Goal: Task Accomplishment & Management: Complete application form

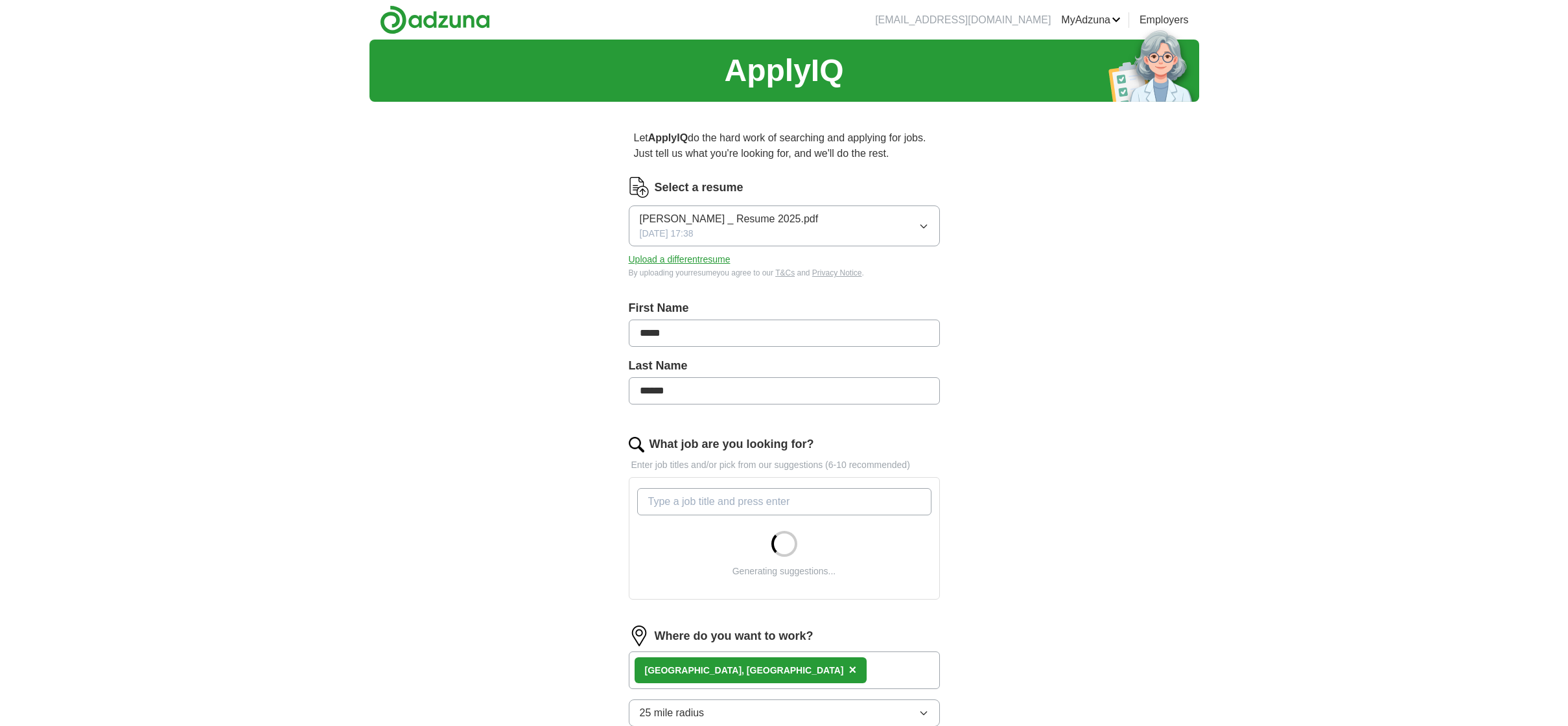
click at [800, 500] on input "What job are you looking for?" at bounding box center [785, 502] width 295 height 27
type input "remote"
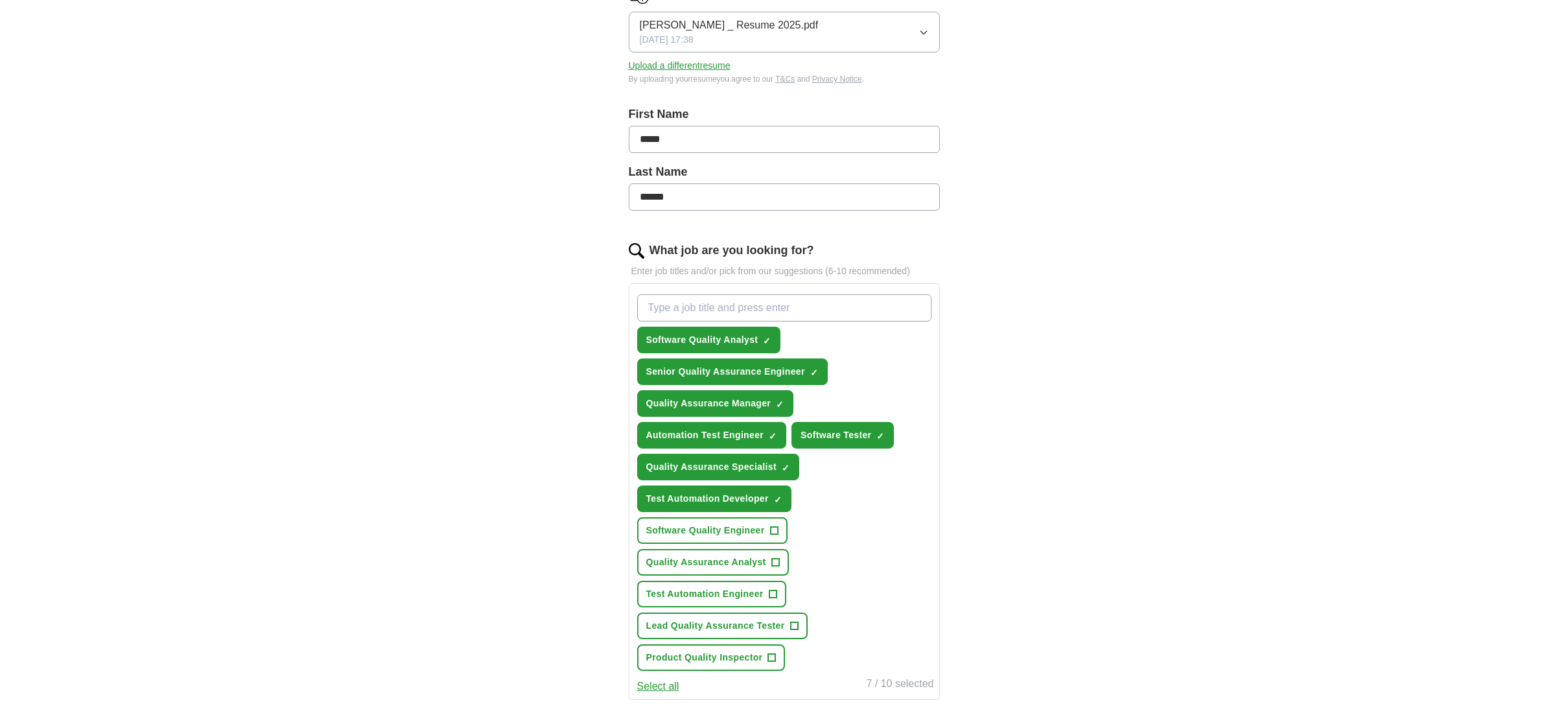
scroll to position [195, 0]
click at [776, 594] on span "+" at bounding box center [773, 593] width 7 height 10
click at [775, 562] on span "+" at bounding box center [775, 562] width 7 height 10
click at [773, 528] on span "+" at bounding box center [774, 530] width 7 height 10
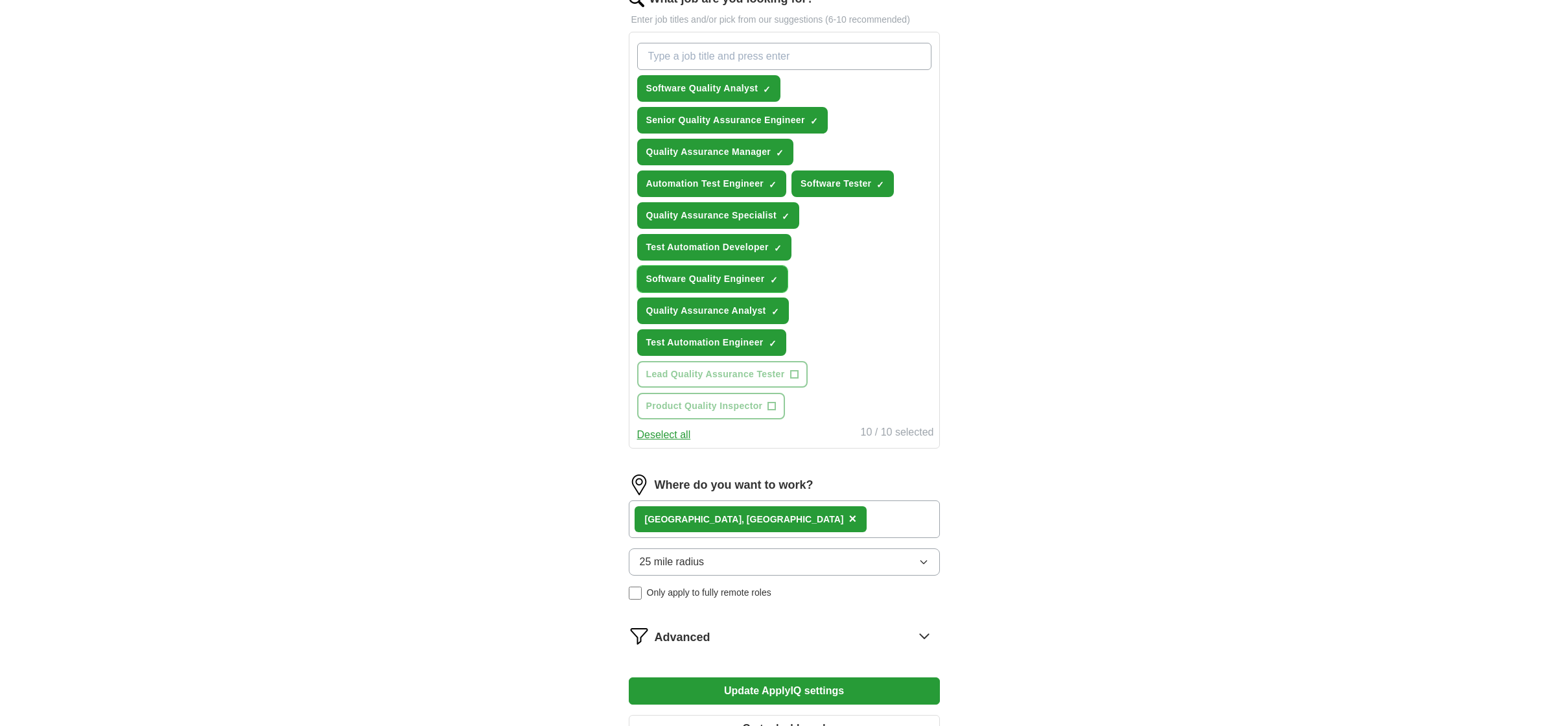
scroll to position [454, 0]
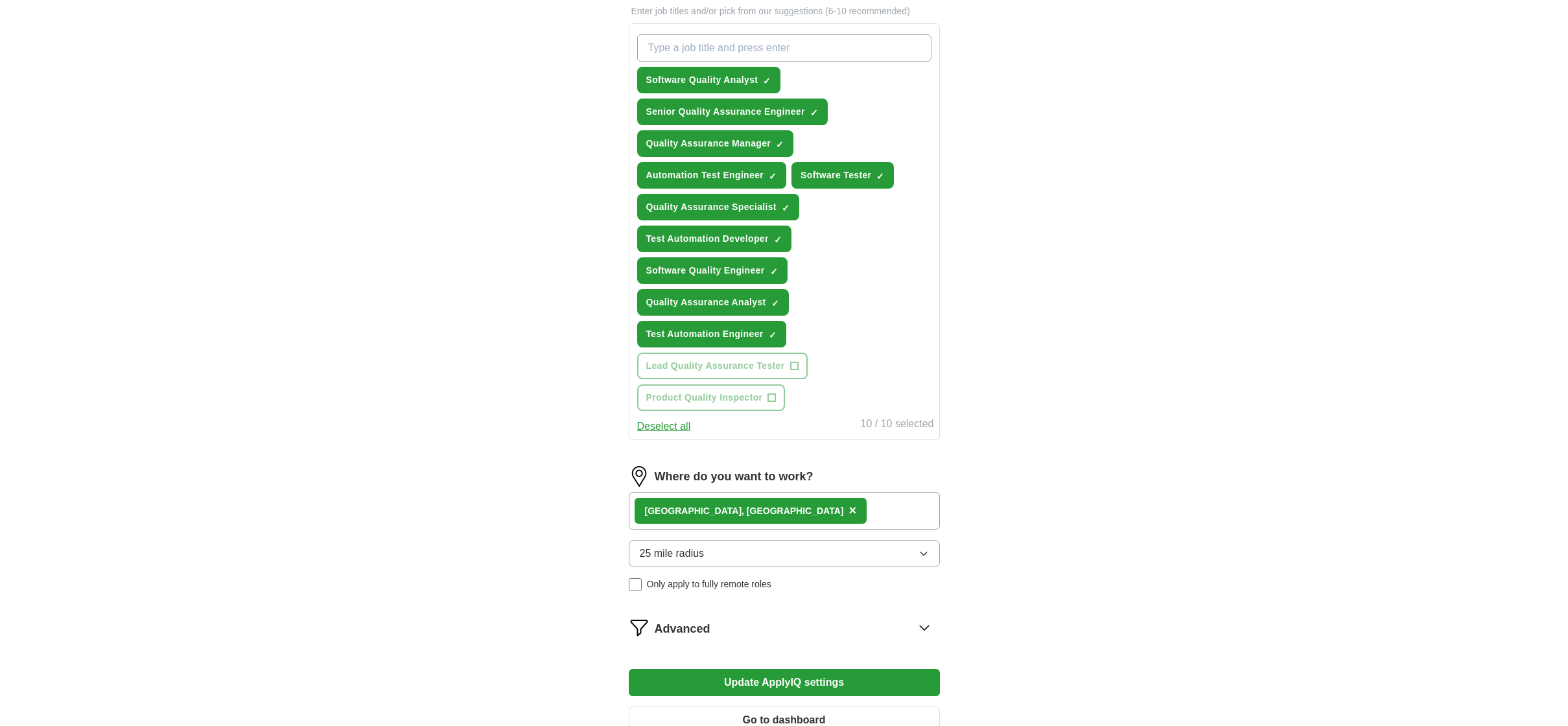
click at [849, 509] on span "×" at bounding box center [853, 510] width 7 height 14
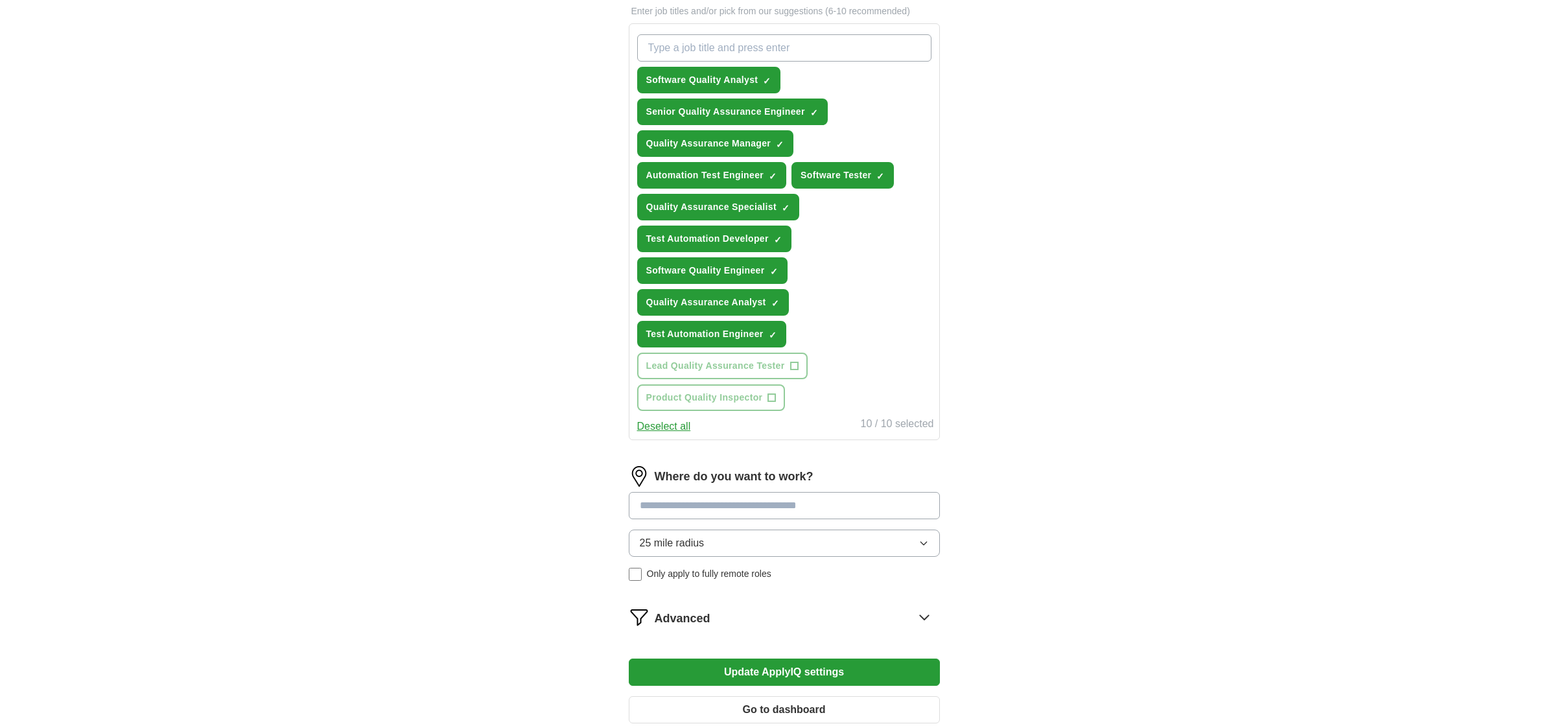
click at [832, 506] on input at bounding box center [784, 505] width 311 height 27
type input "******"
click at [635, 573] on div "25 mile radius Only apply to fully remote roles" at bounding box center [784, 554] width 311 height 51
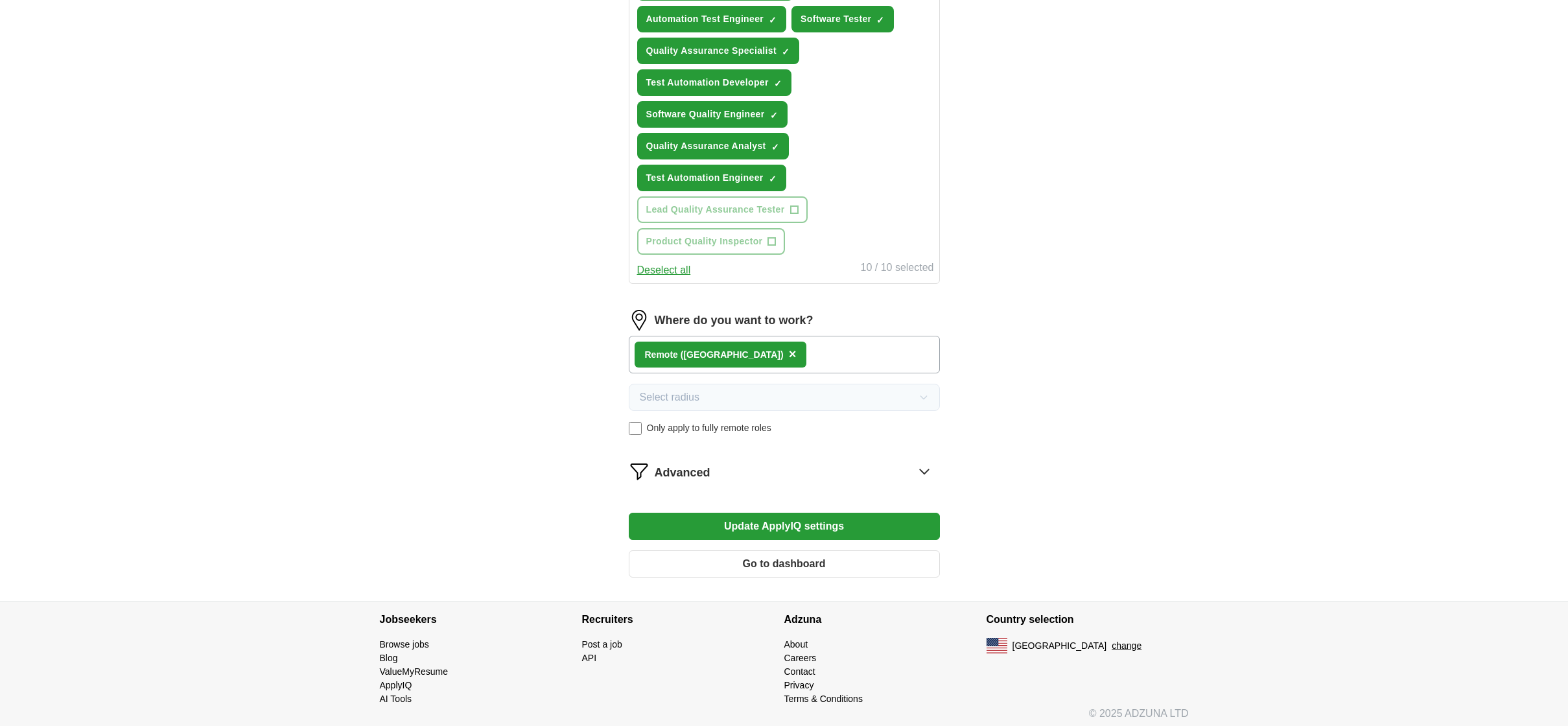
scroll to position [616, 0]
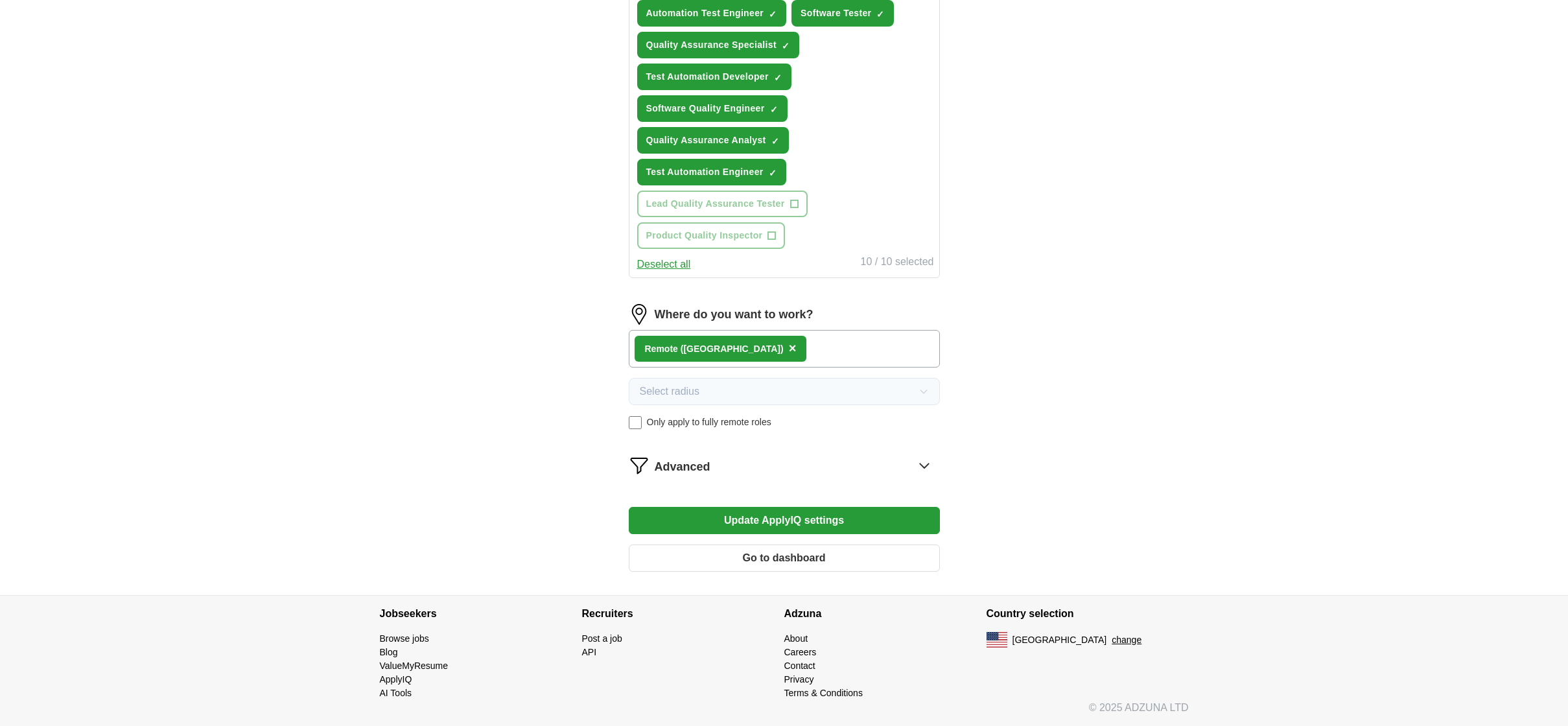
click at [836, 518] on button "Update ApplyIQ settings" at bounding box center [784, 520] width 311 height 27
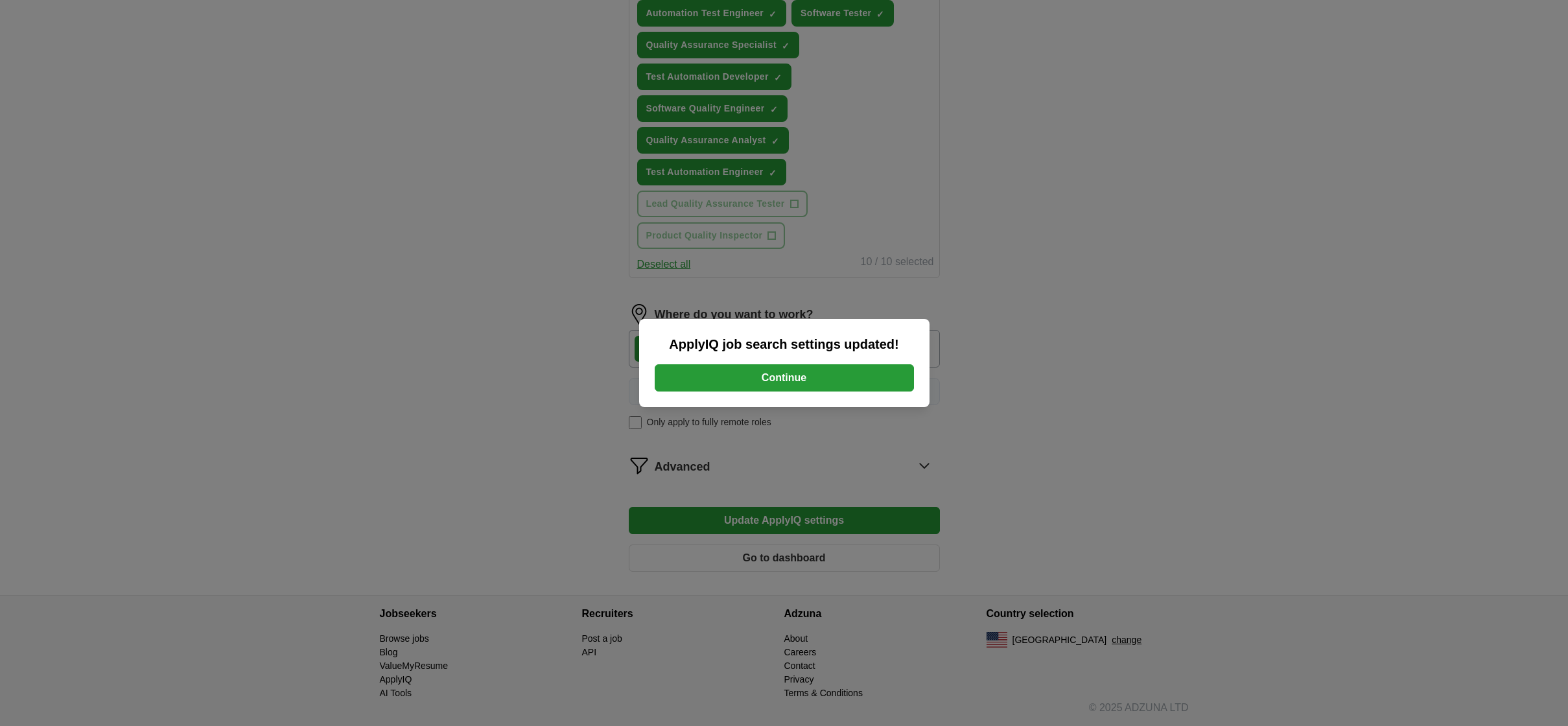
click at [788, 387] on button "Continue" at bounding box center [784, 377] width 259 height 27
